Goal: Task Accomplishment & Management: Manage account settings

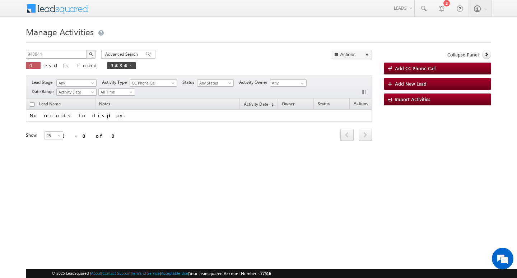
click at [61, 51] on div "Manage Activities 948844 X 0 results found 948844 Advanced Search Advanced sear…" at bounding box center [259, 114] width 466 height 180
click at [61, 51] on input "948844" at bounding box center [56, 54] width 61 height 9
type input "Search Activities"
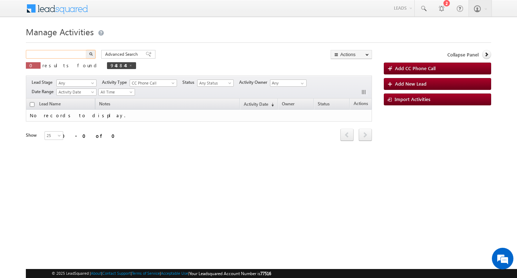
click at [62, 54] on input "text" at bounding box center [56, 54] width 61 height 9
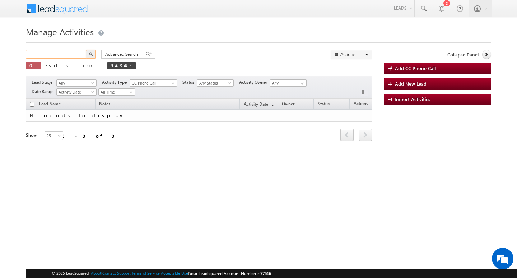
click at [62, 54] on input "text" at bounding box center [56, 54] width 61 height 9
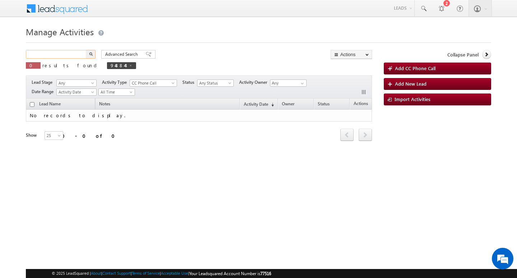
click at [62, 54] on input "text" at bounding box center [56, 54] width 61 height 9
paste input "951836"
type input "951836"
click at [86, 50] on button "button" at bounding box center [90, 54] width 9 height 9
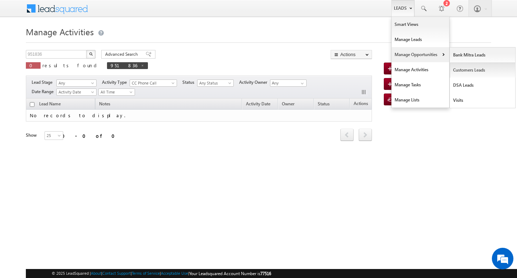
click at [474, 69] on link "Customers Leads" at bounding box center [483, 70] width 66 height 15
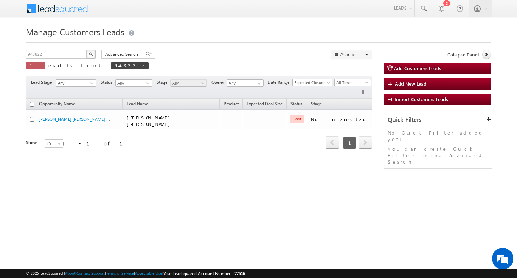
drag, startPoint x: 245, startPoint y: 152, endPoint x: 282, endPoint y: 154, distance: 37.4
click at [282, 154] on div "Opportunity Name Lead Name Product Expected Deal Size Status Stage Owner Action…" at bounding box center [199, 127] width 346 height 59
drag, startPoint x: 269, startPoint y: 154, endPoint x: 313, endPoint y: 153, distance: 44.2
click at [313, 153] on div "Opportunity Name Lead Name Product Expected Deal Size Status Stage Owner Action…" at bounding box center [199, 127] width 346 height 59
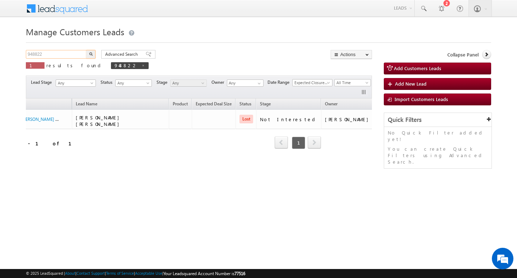
click at [54, 54] on input "948822" at bounding box center [56, 54] width 61 height 9
paste input "951836"
type input "951836"
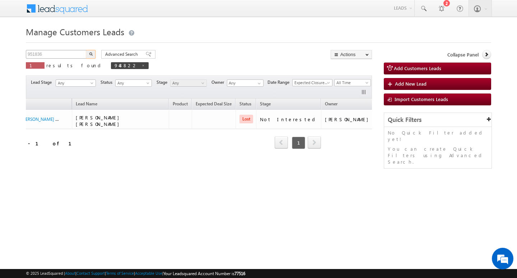
click at [86, 50] on button "button" at bounding box center [90, 54] width 9 height 9
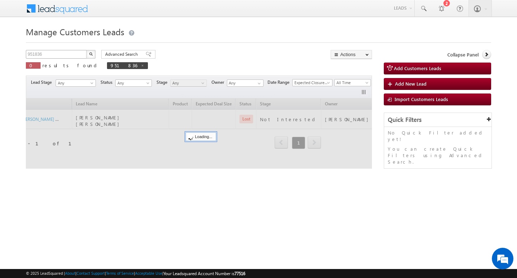
scroll to position [0, 31]
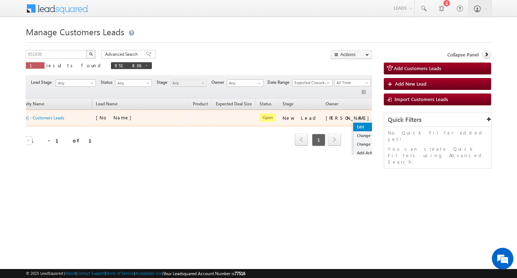
click at [354, 126] on link "Edit" at bounding box center [372, 127] width 36 height 9
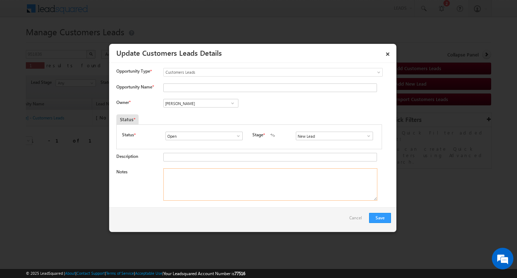
click at [248, 178] on textarea "Notes" at bounding box center [270, 184] width 214 height 32
click at [366, 135] on span at bounding box center [368, 136] width 7 height 6
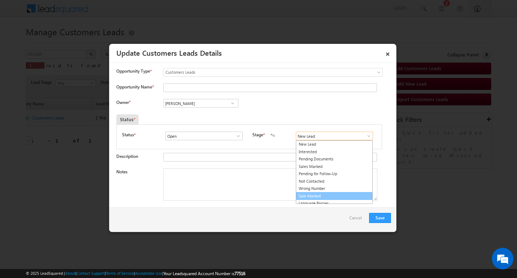
drag, startPoint x: 337, startPoint y: 194, endPoint x: 329, endPoint y: 190, distance: 8.7
click at [336, 194] on link "Sale Marked" at bounding box center [334, 196] width 77 height 8
type input "Sale Marked"
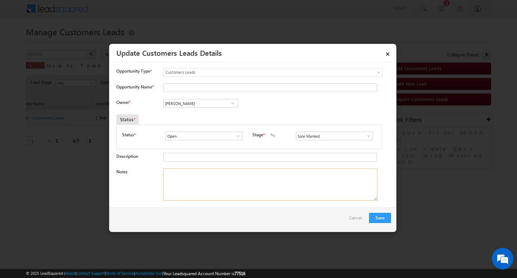
drag, startPoint x: 213, startPoint y: 173, endPoint x: 53, endPoint y: 87, distance: 182.1
click at [212, 173] on textarea "Notes" at bounding box center [270, 184] width 214 height 32
click at [225, 174] on textarea "Notes" at bounding box center [270, 184] width 214 height 32
paste textarea "[PERSON_NAME]/ MOTHE INCOME : 3L / WORAK EXPW : 17Y / PROPERTY TYPE : MC / CIBI…"
type textarea "[PERSON_NAME]/ MOTHE INCOME : 3L / WORAK EXPW : 17Y / PROPERTY TYPE : MC / CIBI…"
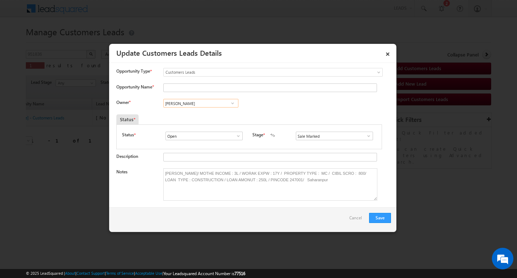
click at [197, 103] on input "[PERSON_NAME]" at bounding box center [200, 103] width 75 height 9
click at [213, 95] on div "Opportunity Name *" at bounding box center [253, 89] width 275 height 12
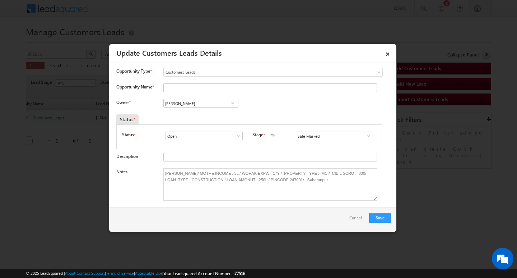
click at [213, 95] on div "Opportunity Name *" at bounding box center [253, 89] width 275 height 12
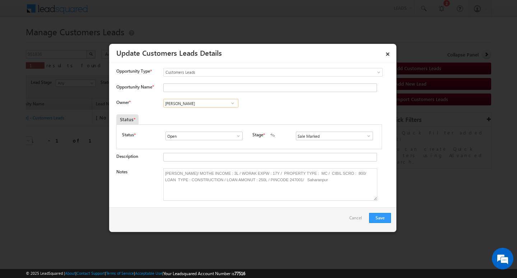
click at [208, 105] on input "[PERSON_NAME]" at bounding box center [200, 103] width 75 height 9
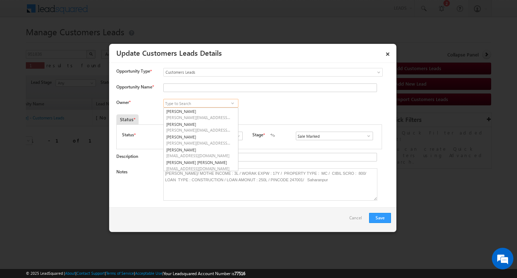
paste input "[PERSON_NAME]"
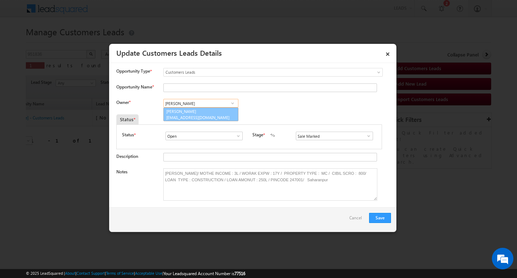
click at [202, 111] on link "[PERSON_NAME] [EMAIL_ADDRESS][DOMAIN_NAME]" at bounding box center [200, 114] width 75 height 14
type input "[PERSON_NAME]"
click at [274, 85] on input "Opportunity Name *" at bounding box center [270, 87] width 214 height 9
click at [197, 83] on div "Opportunity Type * Select any Activity Bank Mitra Leads Builders Leads Customer…" at bounding box center [253, 75] width 275 height 15
drag, startPoint x: 197, startPoint y: 83, endPoint x: 196, endPoint y: 88, distance: 5.1
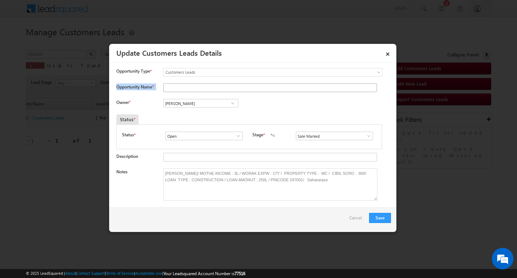
click at [195, 89] on input "Opportunity Name *" at bounding box center [270, 87] width 214 height 9
click at [199, 81] on div "Opportunity Type * Select any Activity Bank Mitra Leads Builders Leads Customer…" at bounding box center [253, 75] width 275 height 15
click at [197, 86] on input "Opportunity Name *" at bounding box center [270, 87] width 214 height 9
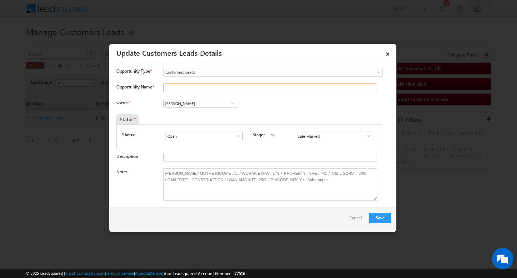
paste input "[PERSON_NAME]"
type input "[PERSON_NAME]"
click at [378, 220] on button "Save" at bounding box center [380, 218] width 22 height 10
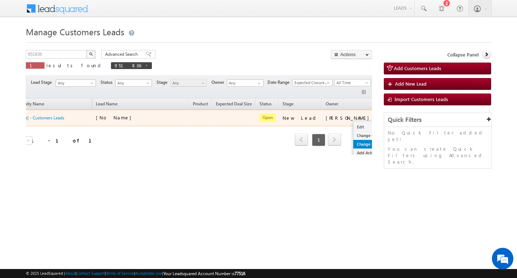
click at [354, 143] on link "Change Stage" at bounding box center [372, 144] width 36 height 9
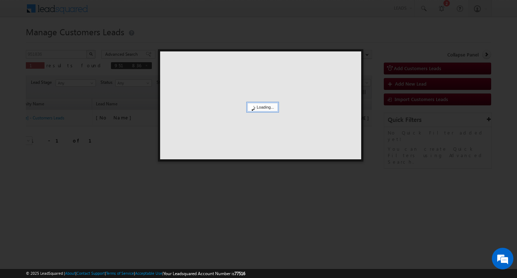
click at [288, 192] on div at bounding box center [258, 139] width 517 height 278
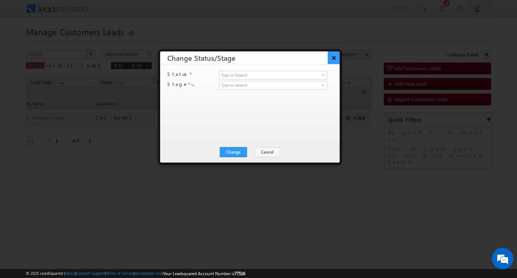
click at [334, 54] on button "×" at bounding box center [334, 57] width 12 height 13
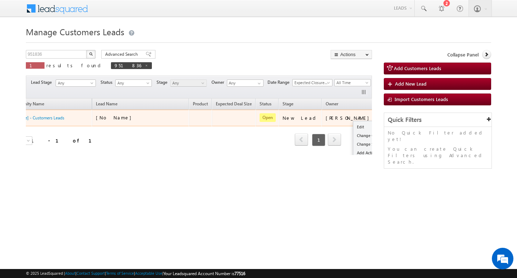
click at [382, 116] on button "button" at bounding box center [385, 117] width 7 height 7
click at [354, 123] on link "Edit" at bounding box center [372, 127] width 36 height 9
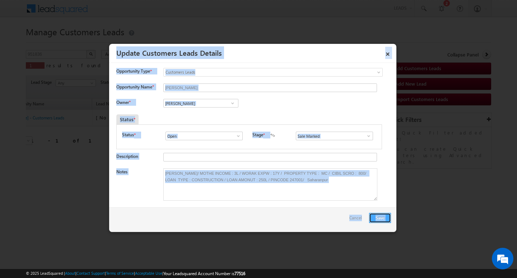
click at [383, 216] on button "Save" at bounding box center [380, 218] width 22 height 10
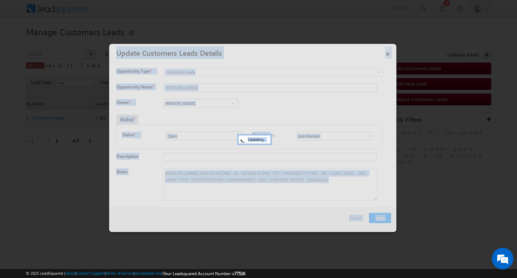
click at [383, 216] on div at bounding box center [252, 138] width 287 height 188
